Goal: Browse casually: Explore the website without a specific task or goal

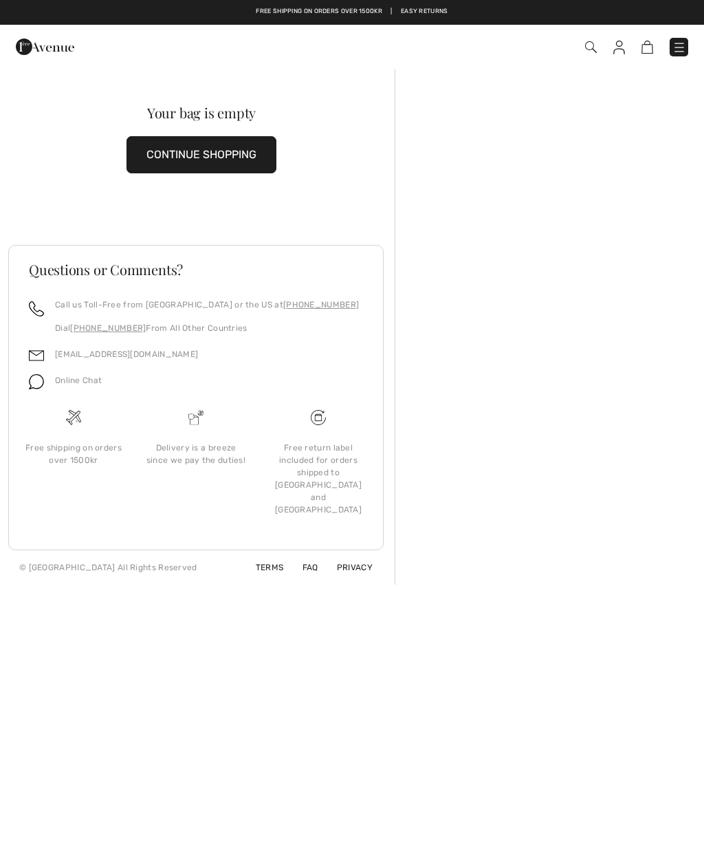
click at [680, 41] on img at bounding box center [680, 48] width 14 height 14
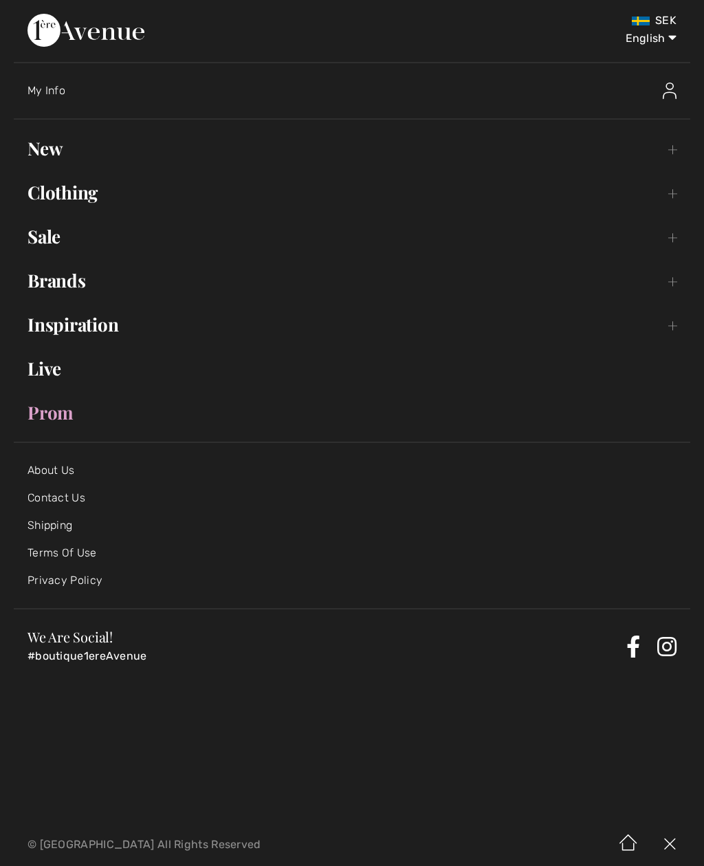
click at [51, 155] on link "New Toggle submenu" at bounding box center [352, 148] width 677 height 30
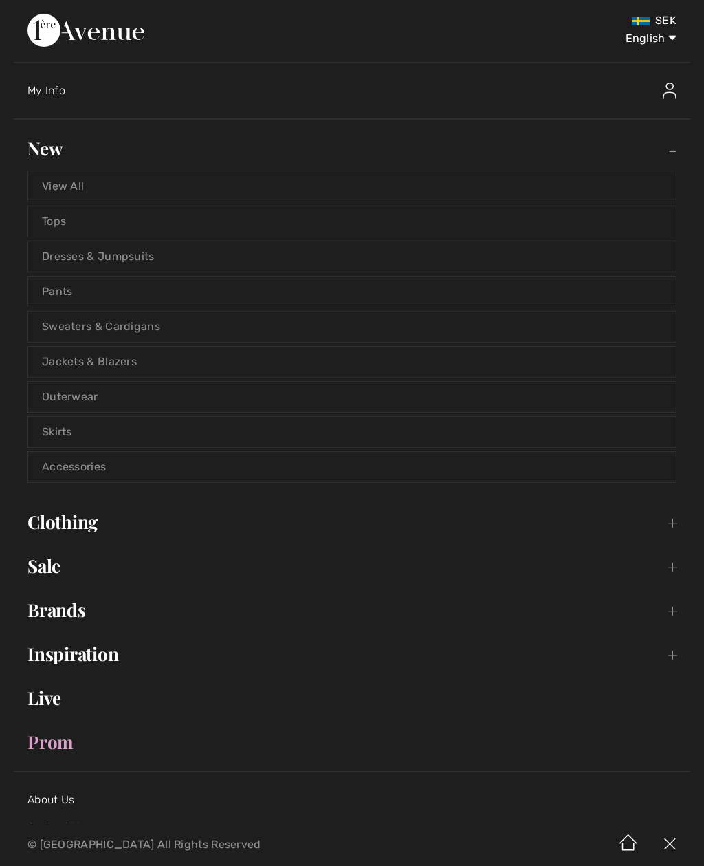
click at [72, 182] on link "View All" at bounding box center [352, 186] width 648 height 30
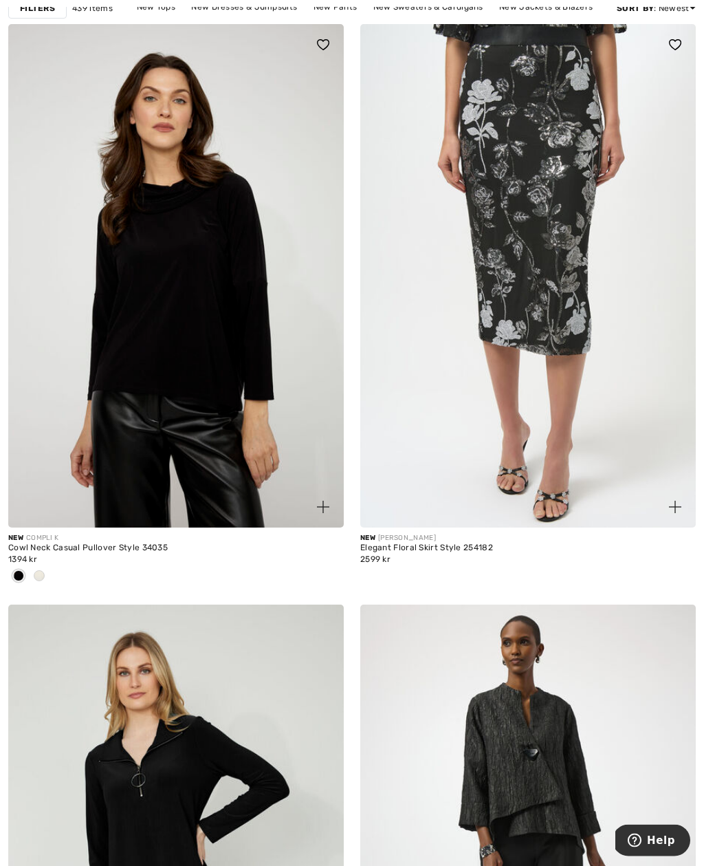
scroll to position [168, 0]
click at [325, 508] on img at bounding box center [323, 506] width 12 height 12
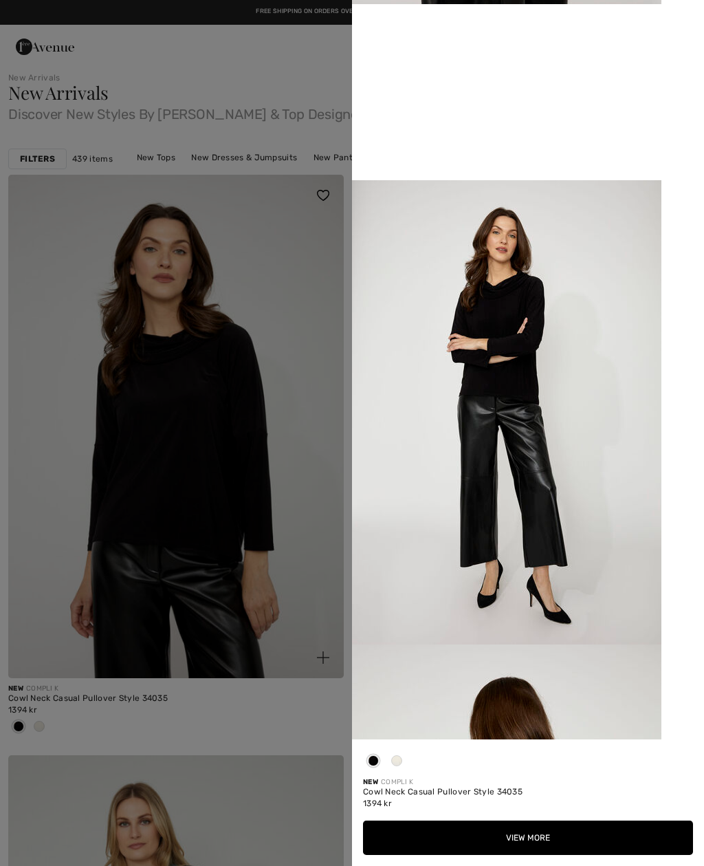
scroll to position [0, 0]
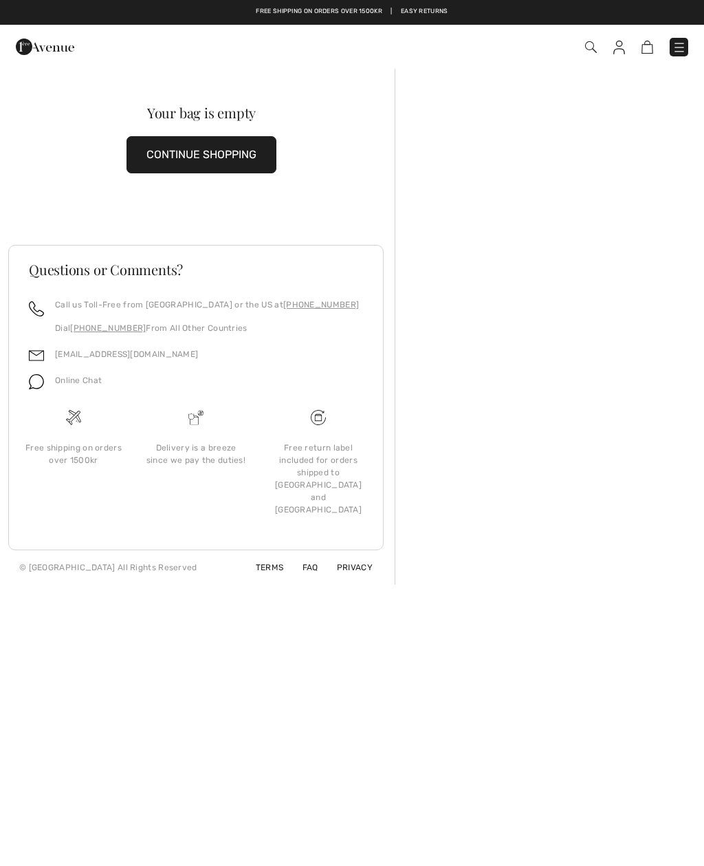
click at [681, 38] on link at bounding box center [679, 47] width 19 height 19
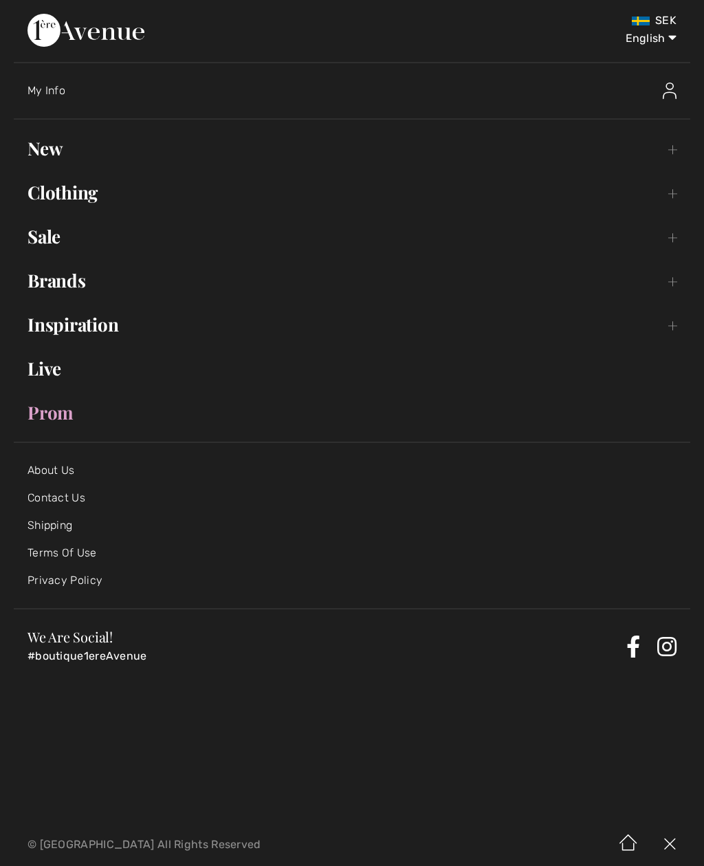
click at [41, 149] on link "New Toggle submenu" at bounding box center [352, 148] width 677 height 30
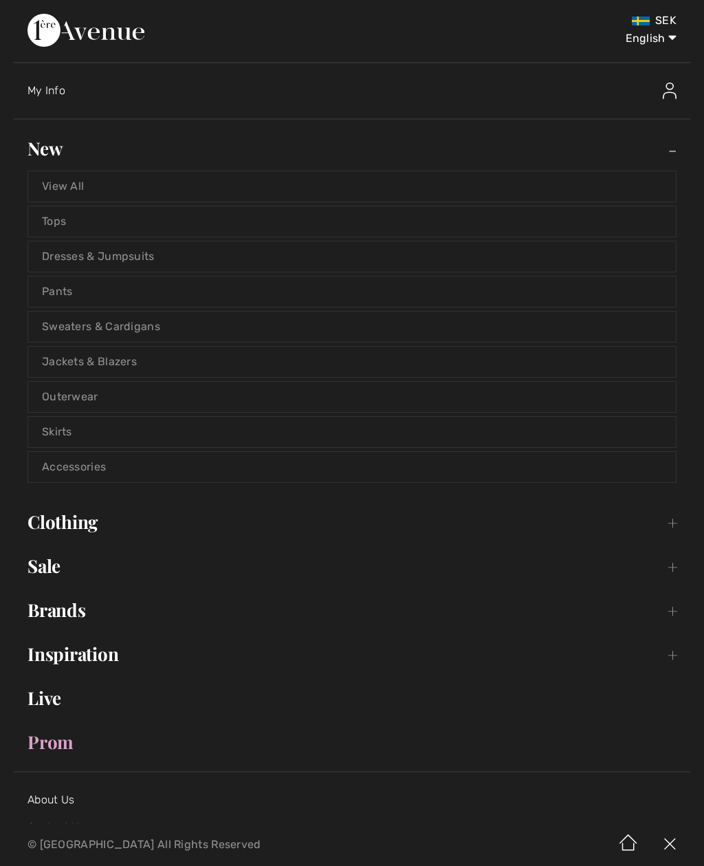
click at [72, 189] on link "View All" at bounding box center [352, 186] width 648 height 30
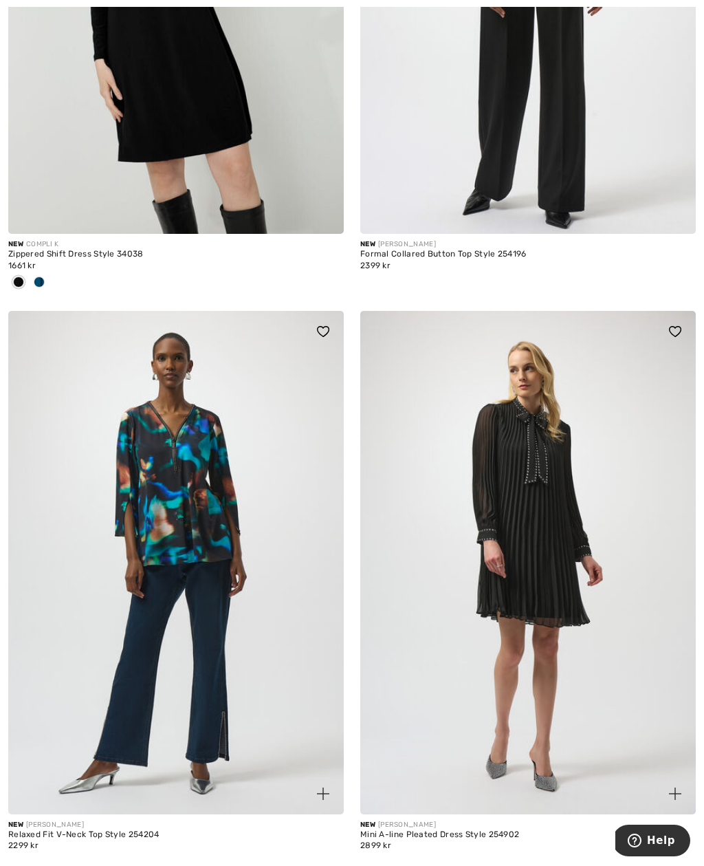
scroll to position [1088, 0]
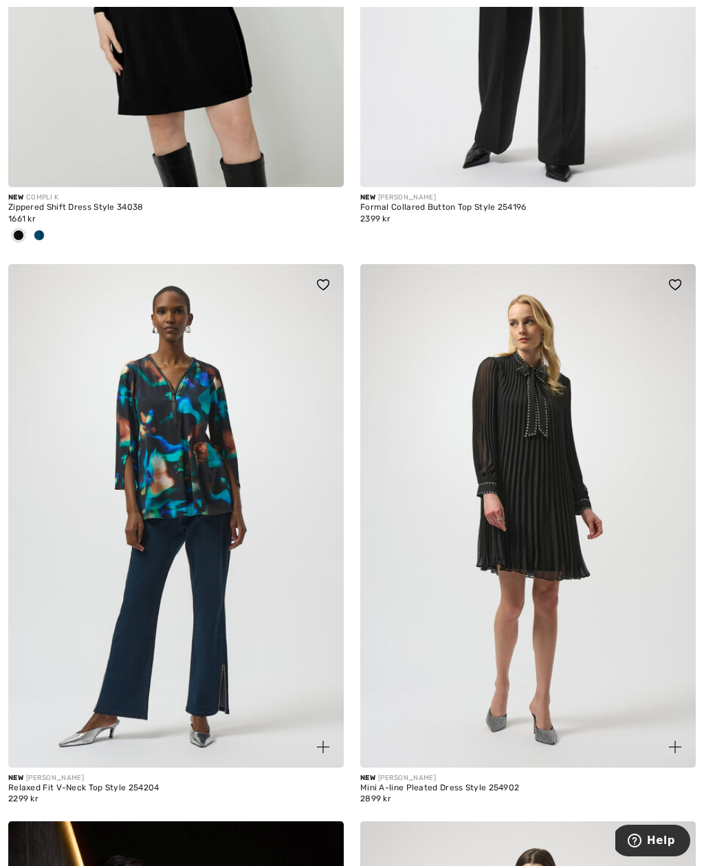
click at [325, 746] on img at bounding box center [323, 747] width 12 height 12
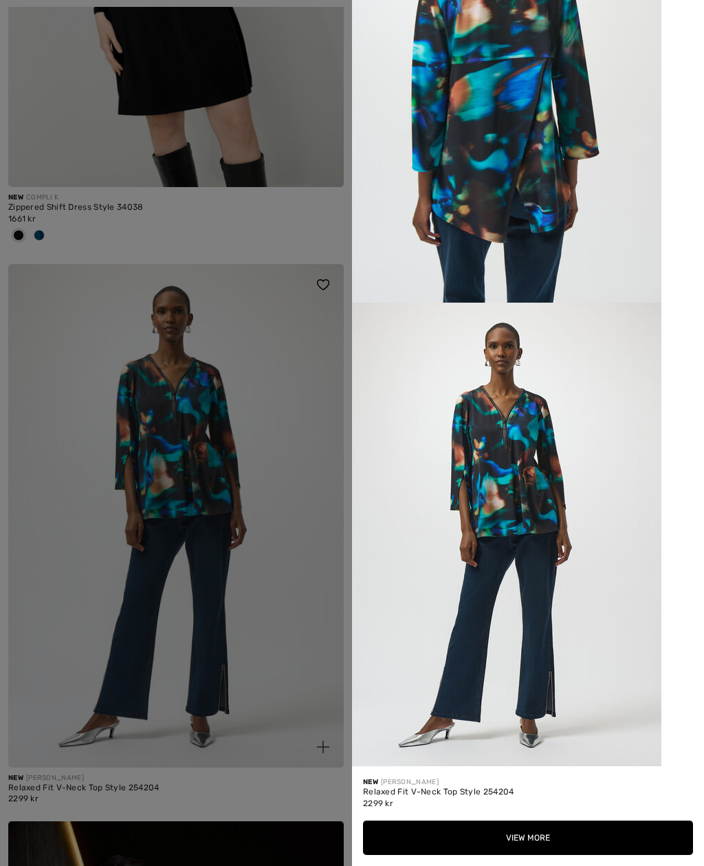
scroll to position [1669, 0]
click at [303, 515] on div at bounding box center [352, 433] width 704 height 866
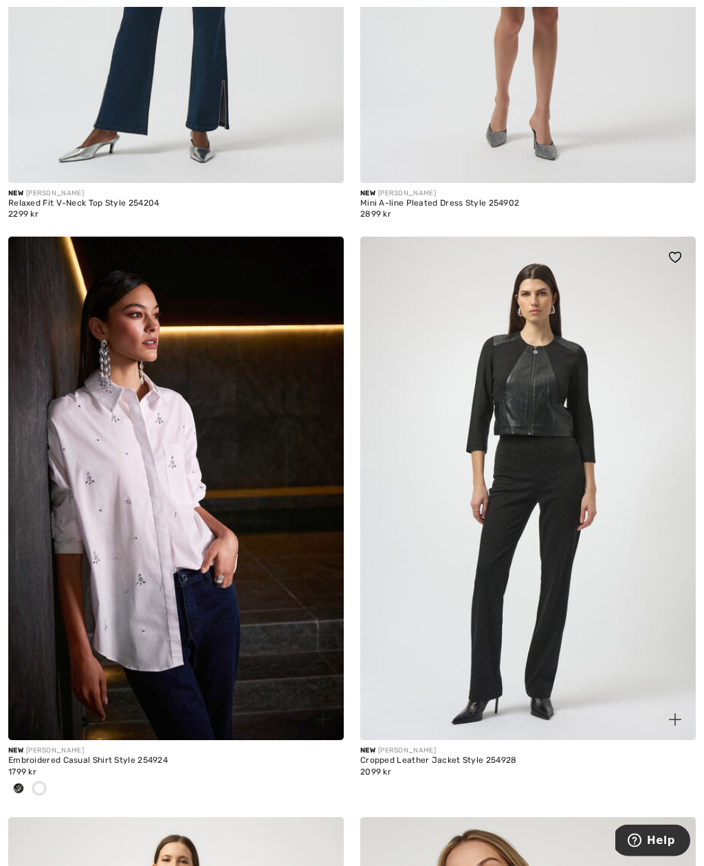
scroll to position [1674, 0]
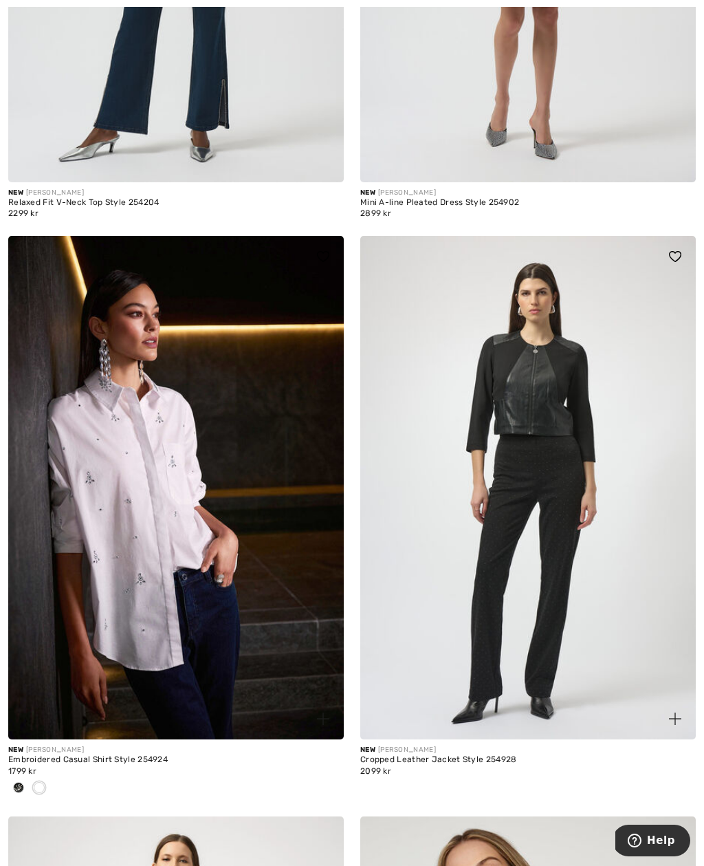
click at [323, 713] on img at bounding box center [323, 719] width 12 height 12
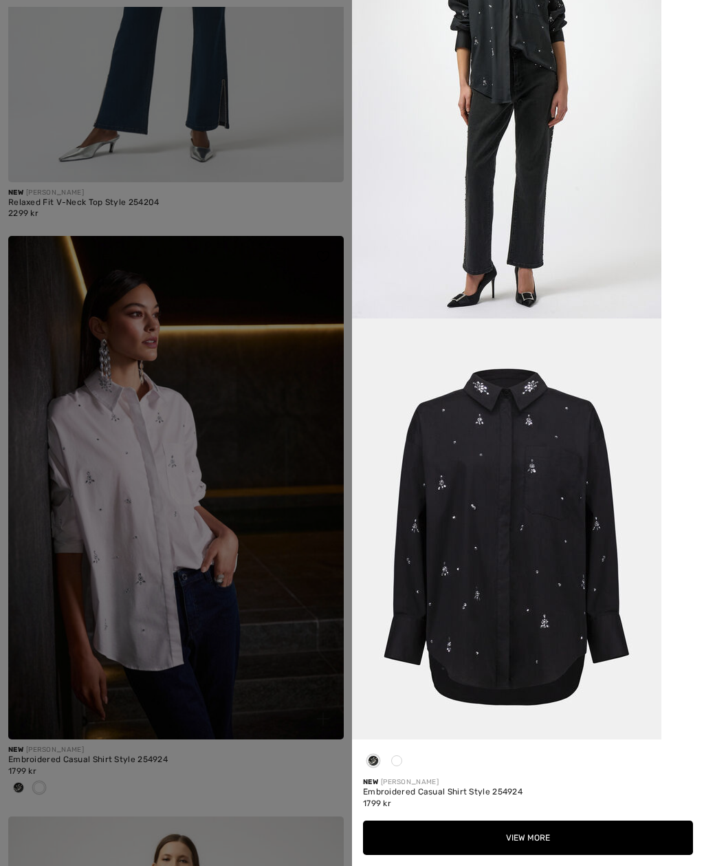
scroll to position [1535, 0]
click at [241, 592] on div at bounding box center [352, 433] width 704 height 866
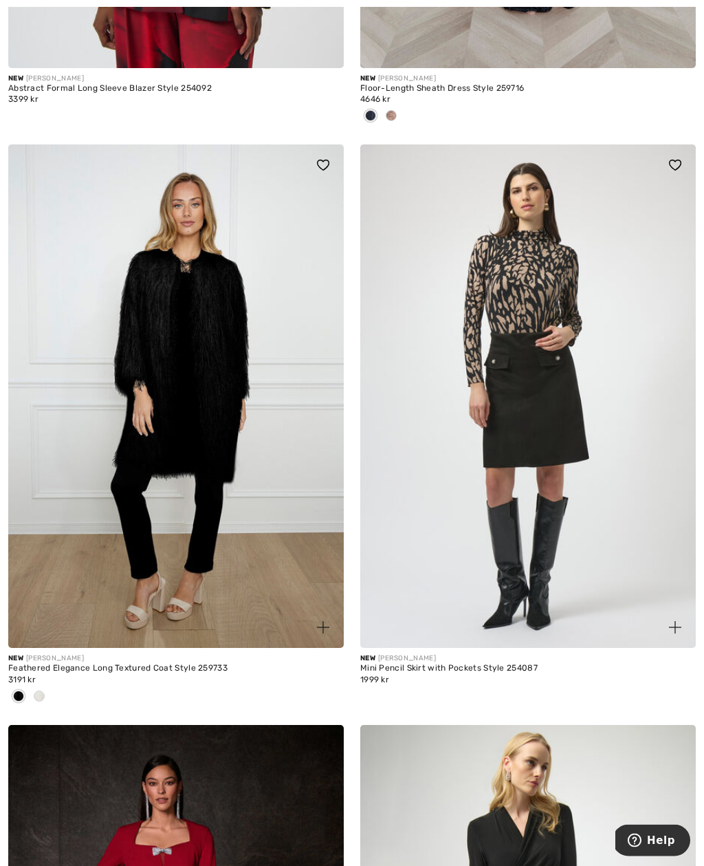
scroll to position [7705, 0]
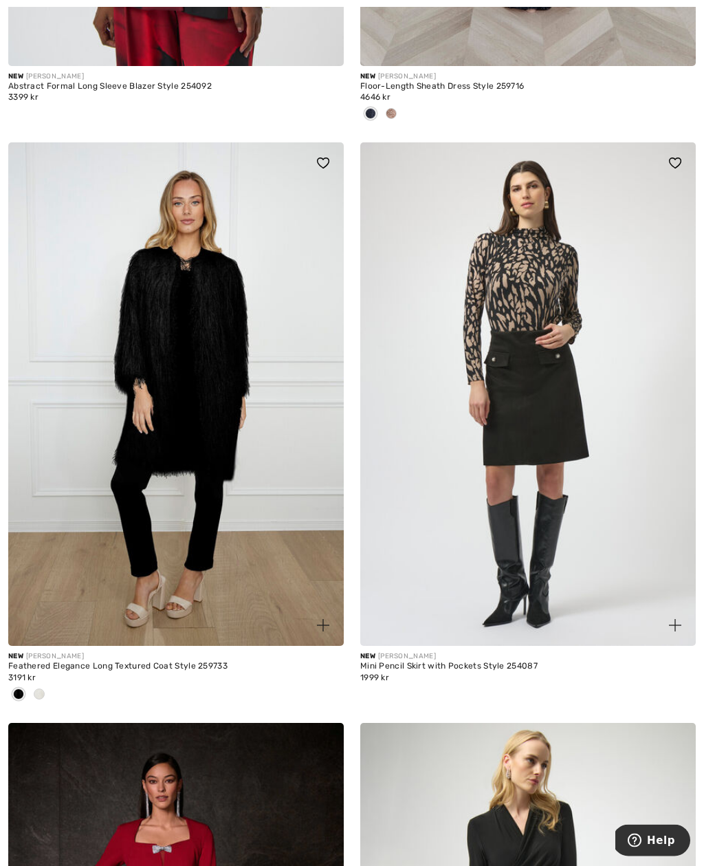
click at [324, 620] on img at bounding box center [323, 626] width 12 height 12
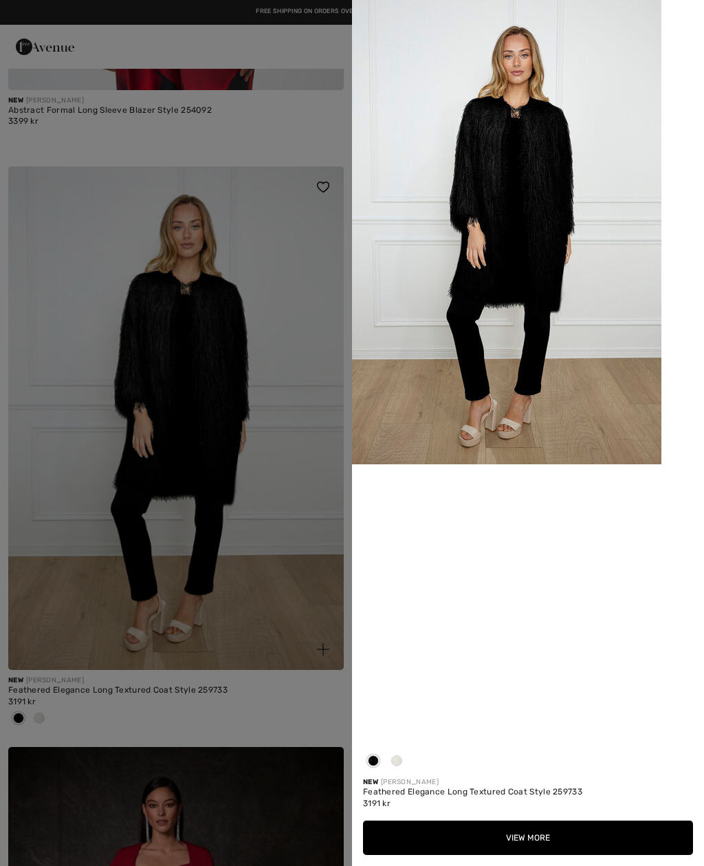
scroll to position [7680, 0]
click at [277, 613] on div at bounding box center [352, 433] width 704 height 866
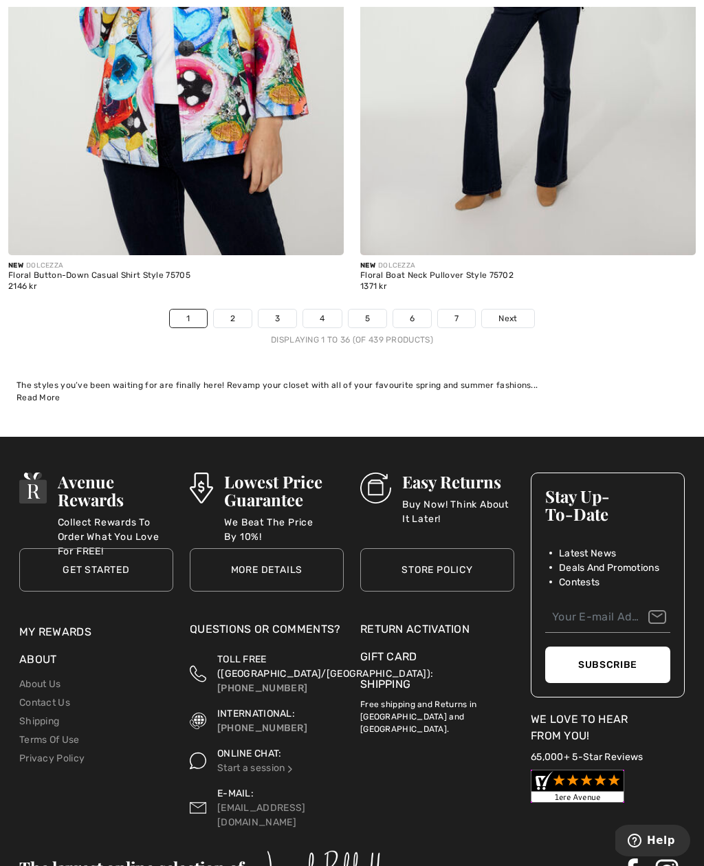
scroll to position [10440, 0]
